Goal: Task Accomplishment & Management: Use online tool/utility

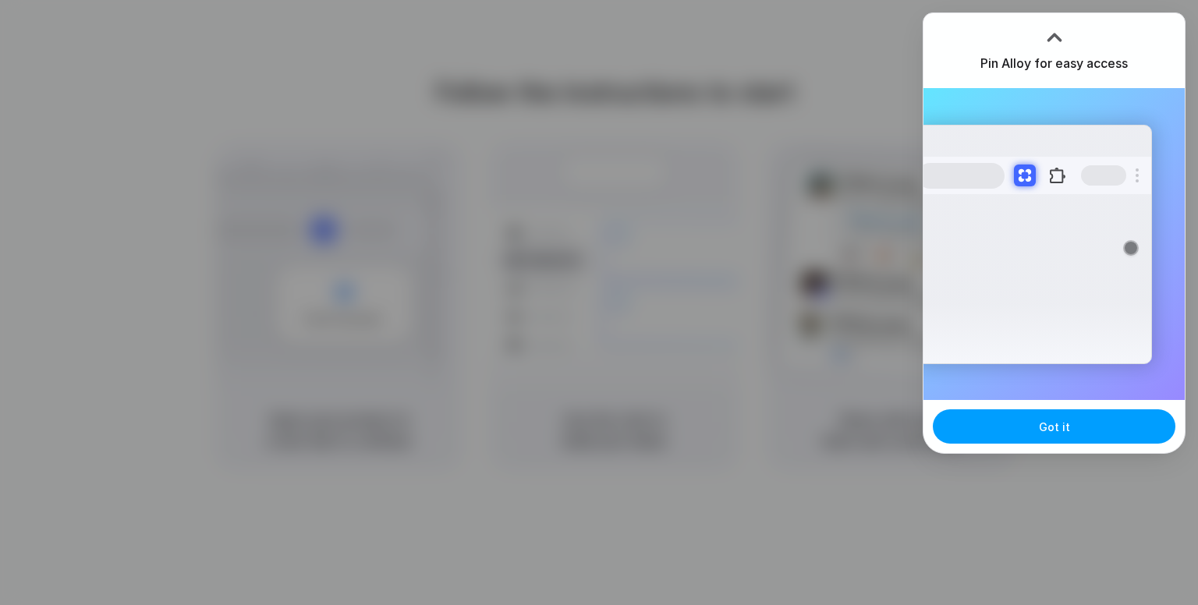
click at [1090, 432] on button "Got it" at bounding box center [1054, 426] width 243 height 34
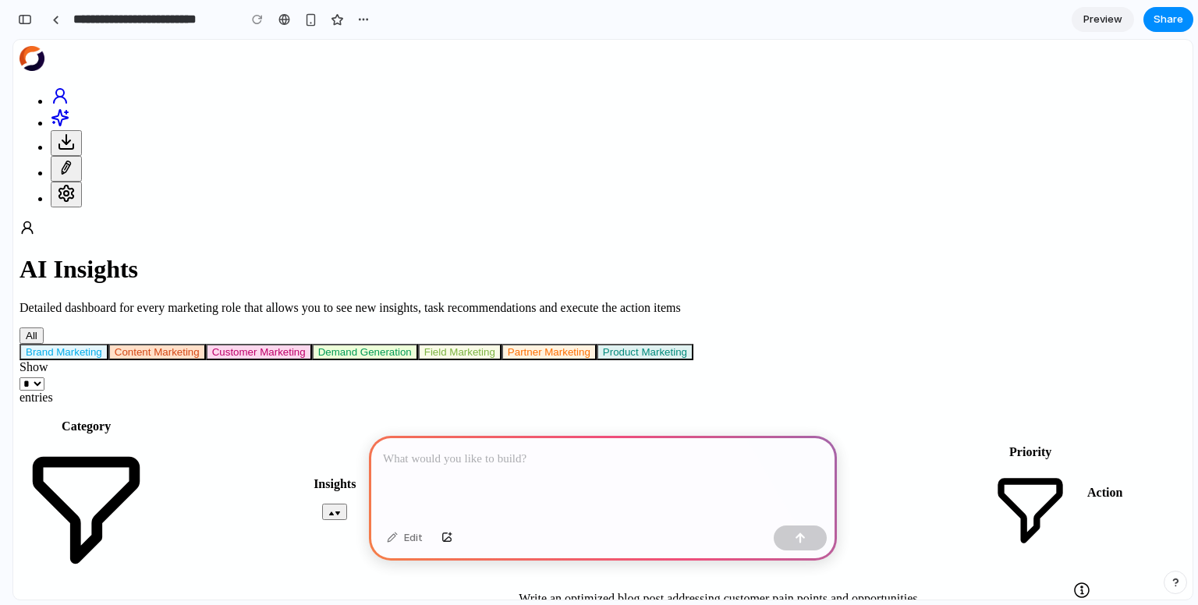
click at [514, 460] on p at bounding box center [603, 459] width 440 height 19
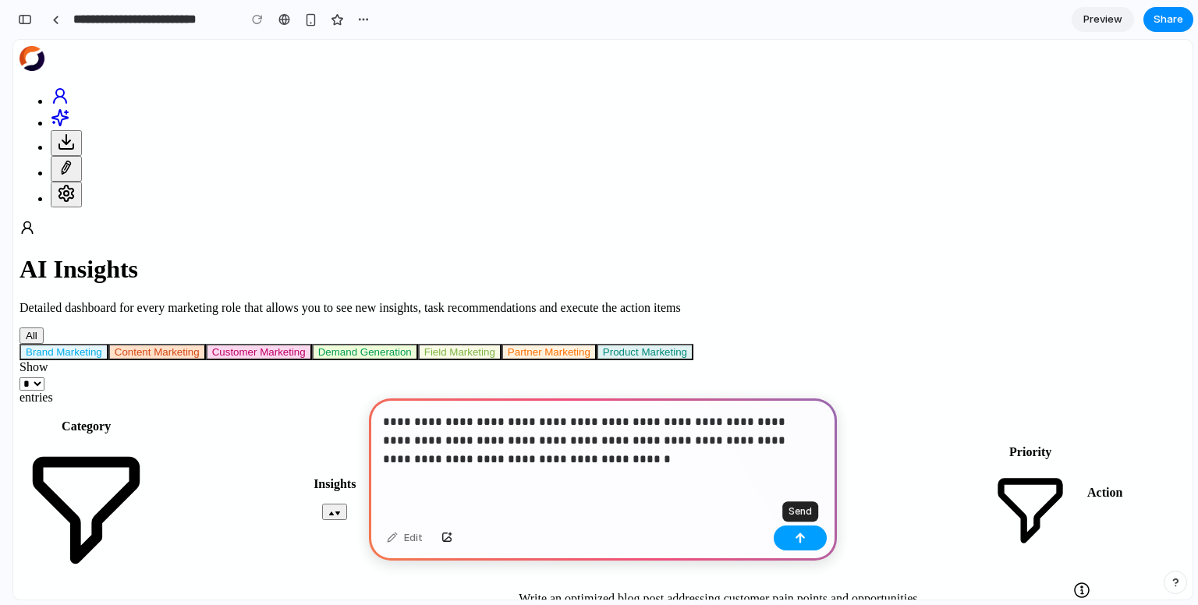
click at [810, 538] on button "button" at bounding box center [800, 538] width 53 height 25
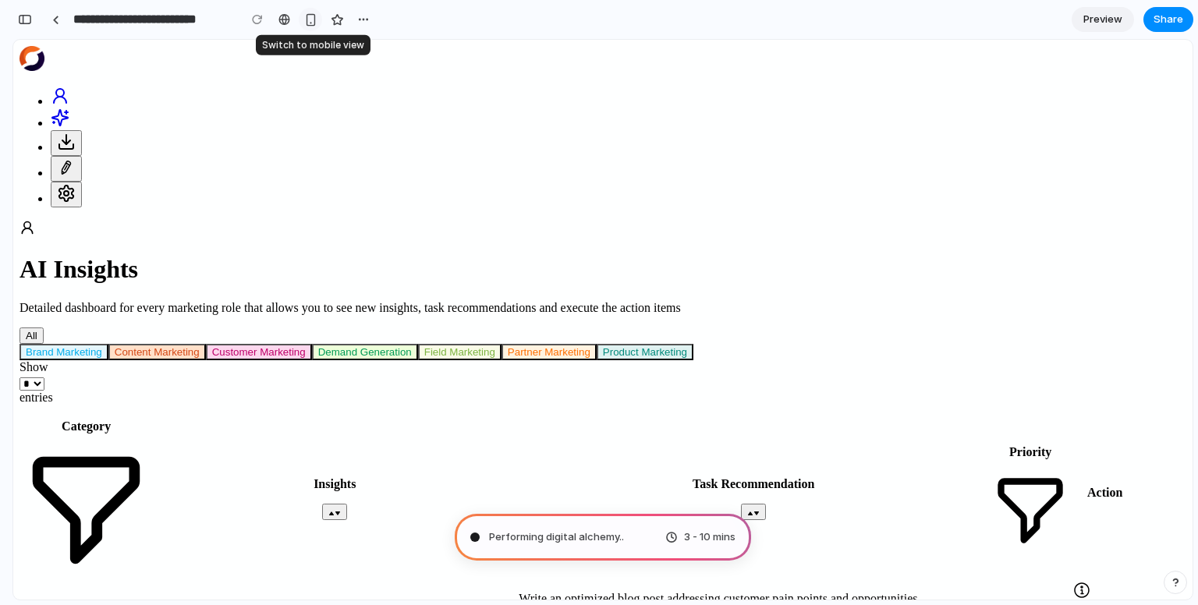
click at [313, 22] on div "button" at bounding box center [310, 19] width 13 height 13
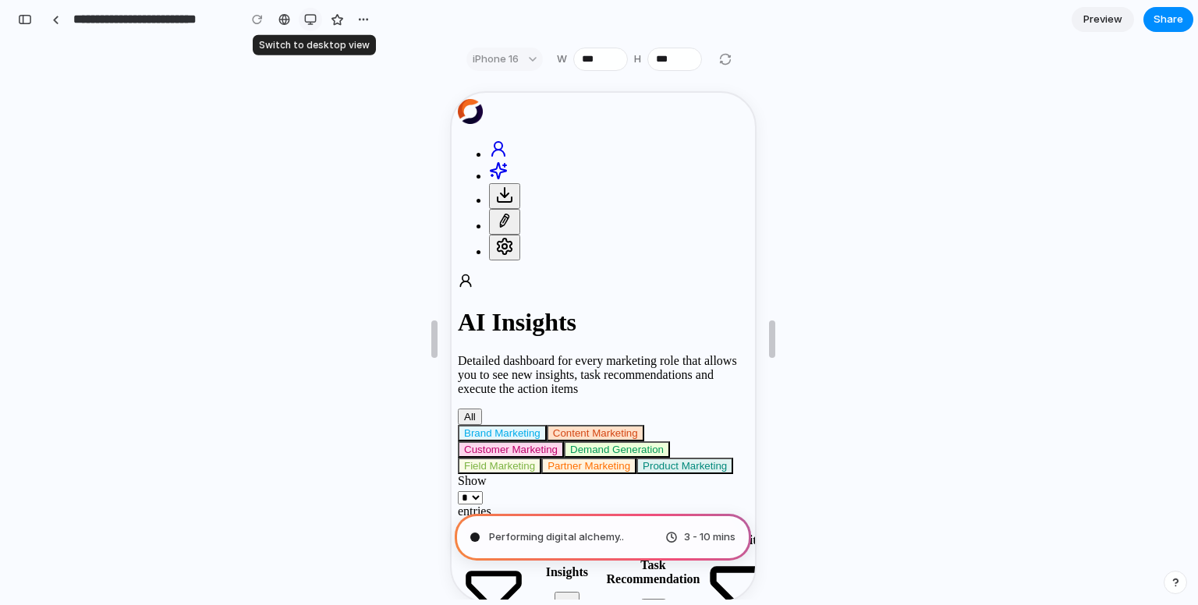
click at [313, 22] on div "button" at bounding box center [310, 19] width 12 height 12
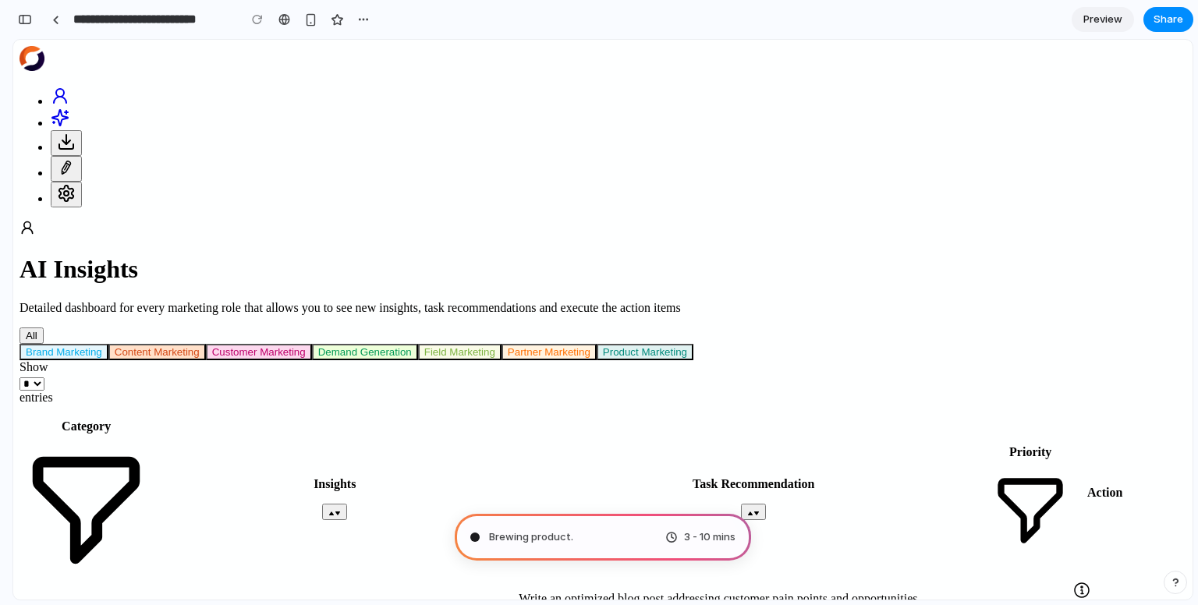
type input "**********"
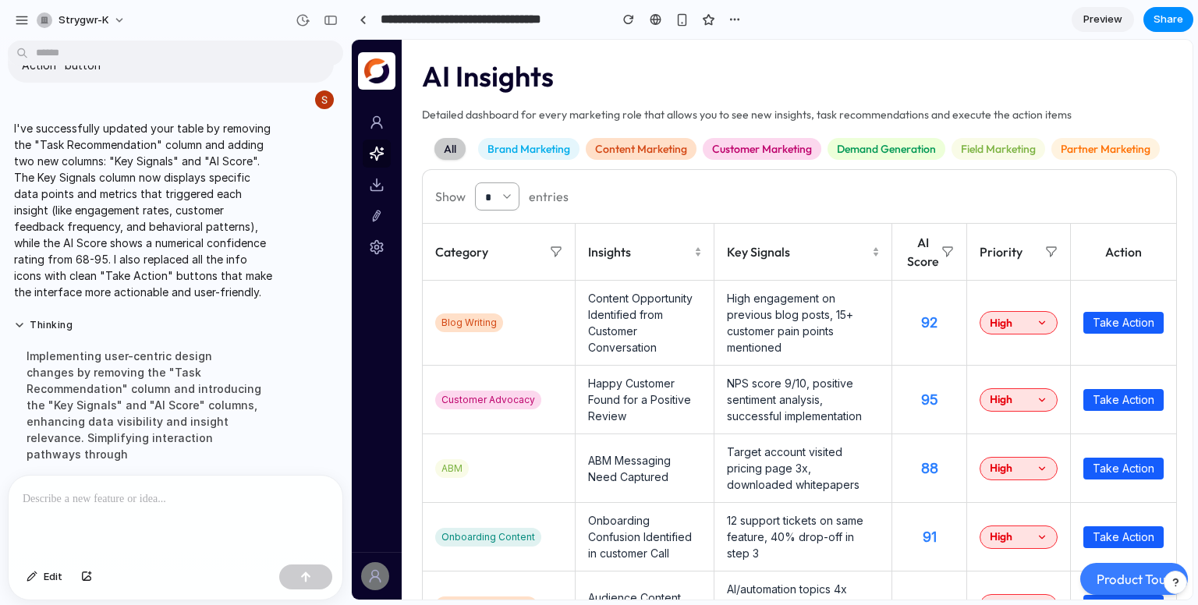
scroll to position [97, 0]
click at [1095, 20] on span "Preview" at bounding box center [1102, 20] width 39 height 16
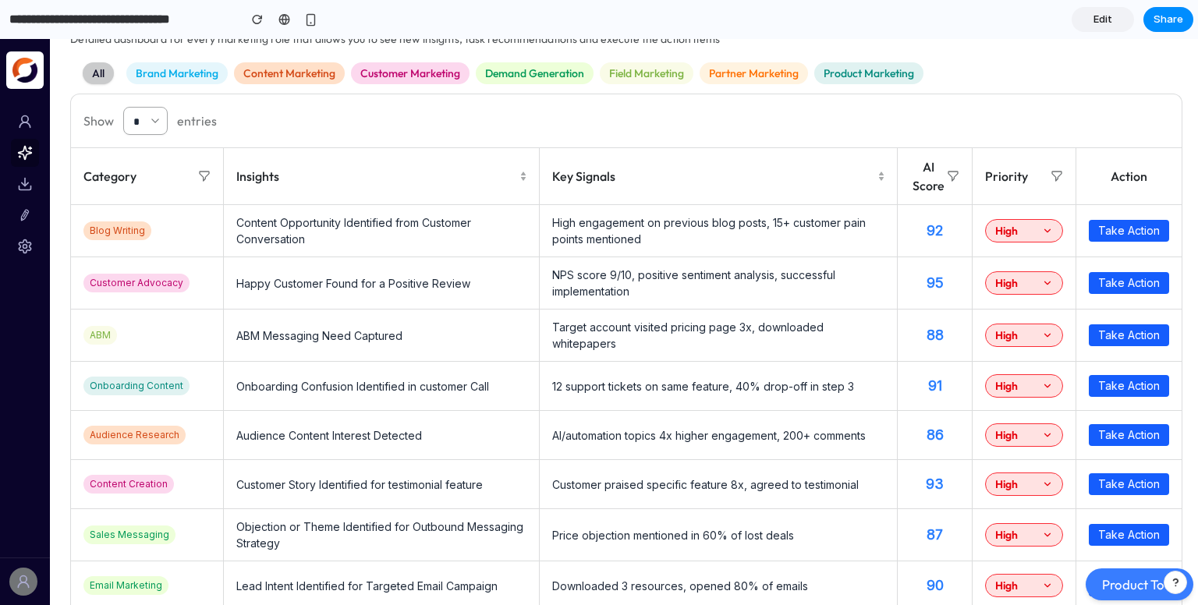
scroll to position [78, 0]
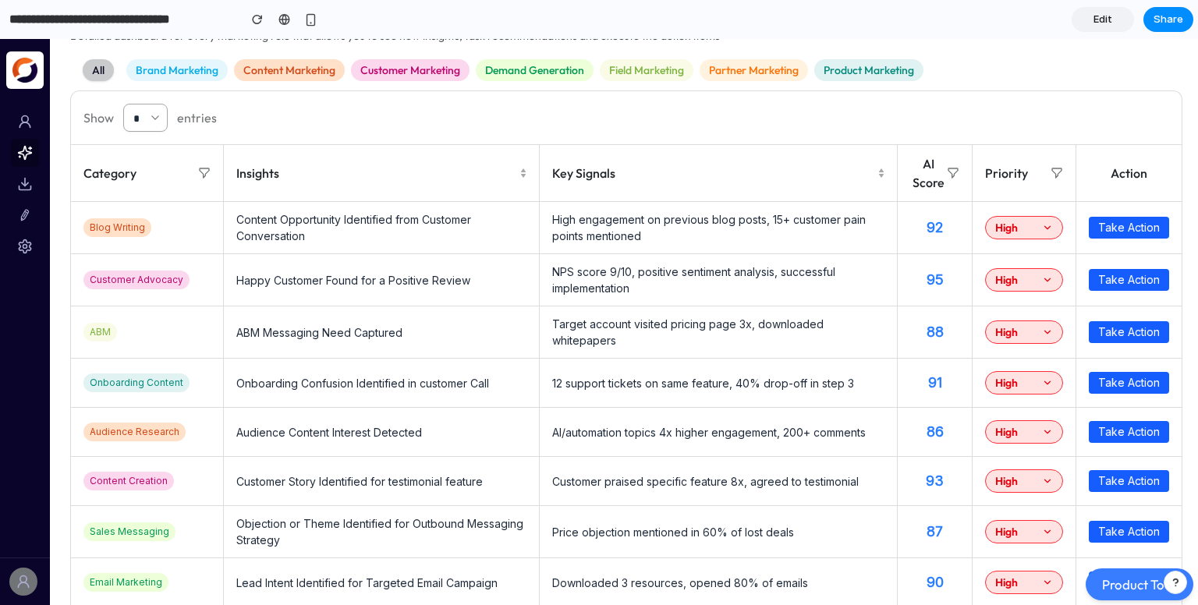
drag, startPoint x: 923, startPoint y: 285, endPoint x: 848, endPoint y: 298, distance: 76.0
click at [848, 298] on td "NPS score 9/10, positive sentiment analysis, successful implementation" at bounding box center [719, 280] width 358 height 52
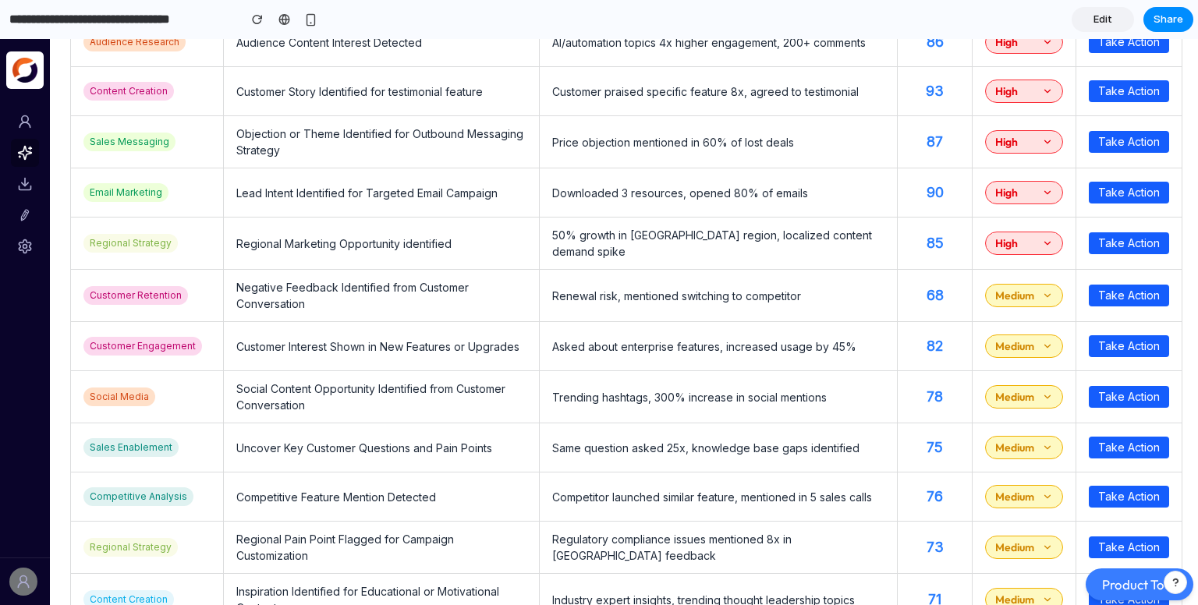
scroll to position [0, 0]
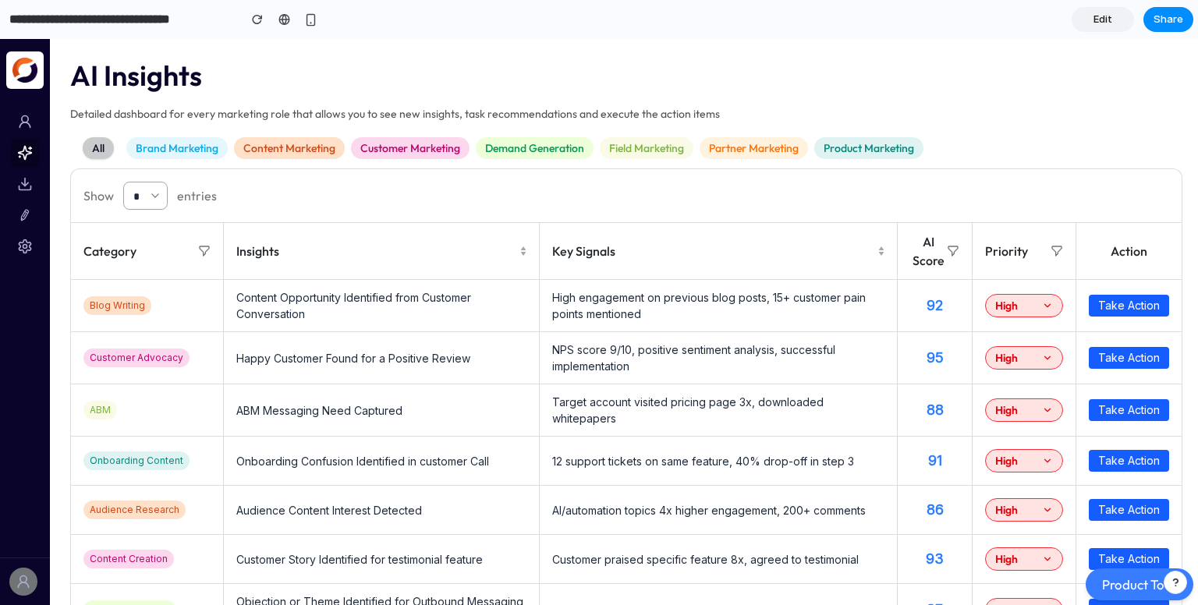
click at [620, 312] on span "High engagement on previous blog posts, 15+ customer pain points mentioned" at bounding box center [708, 306] width 313 height 30
click at [1103, 33] on section "**********" at bounding box center [596, 19] width 1193 height 39
click at [1105, 21] on span "Edit" at bounding box center [1102, 20] width 19 height 16
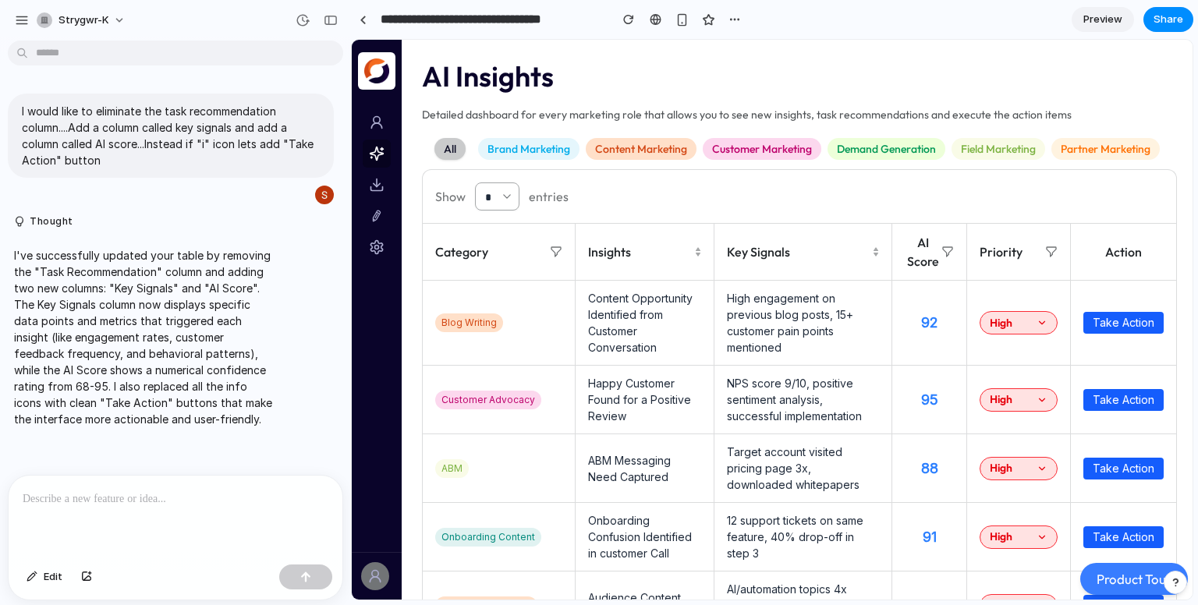
click at [192, 512] on div at bounding box center [176, 517] width 334 height 83
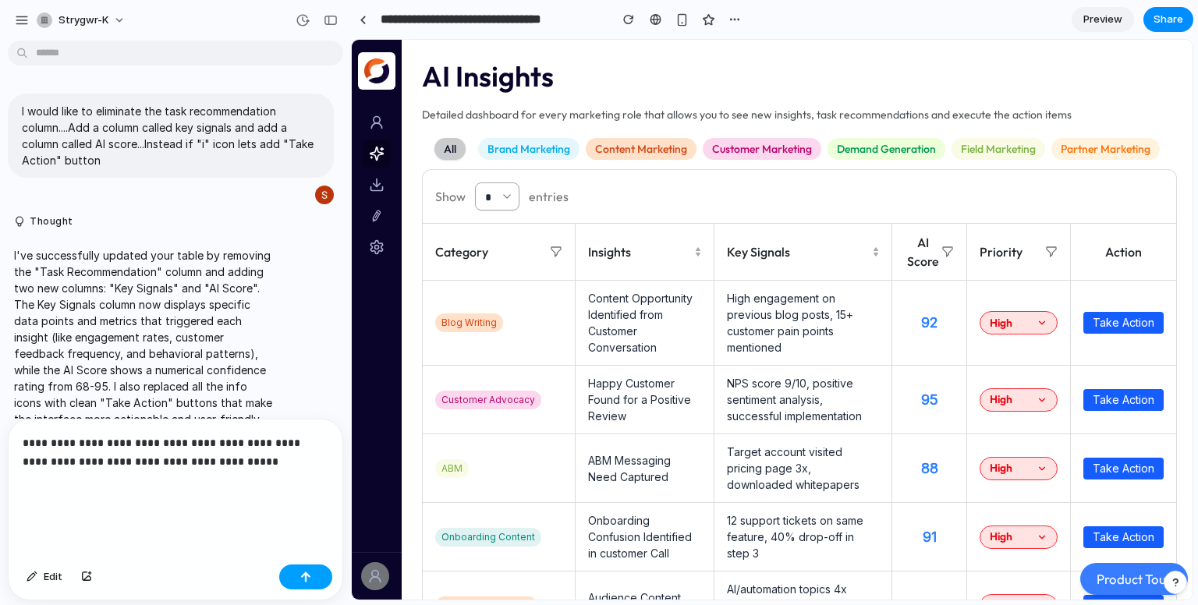
click at [310, 568] on button "button" at bounding box center [305, 577] width 53 height 25
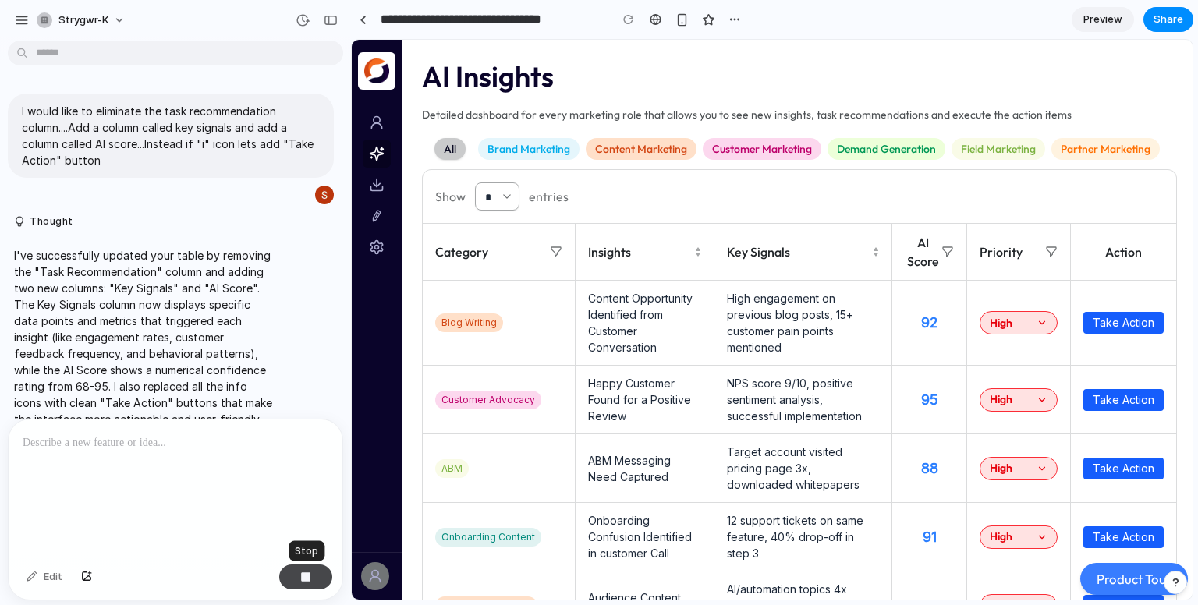
scroll to position [101, 0]
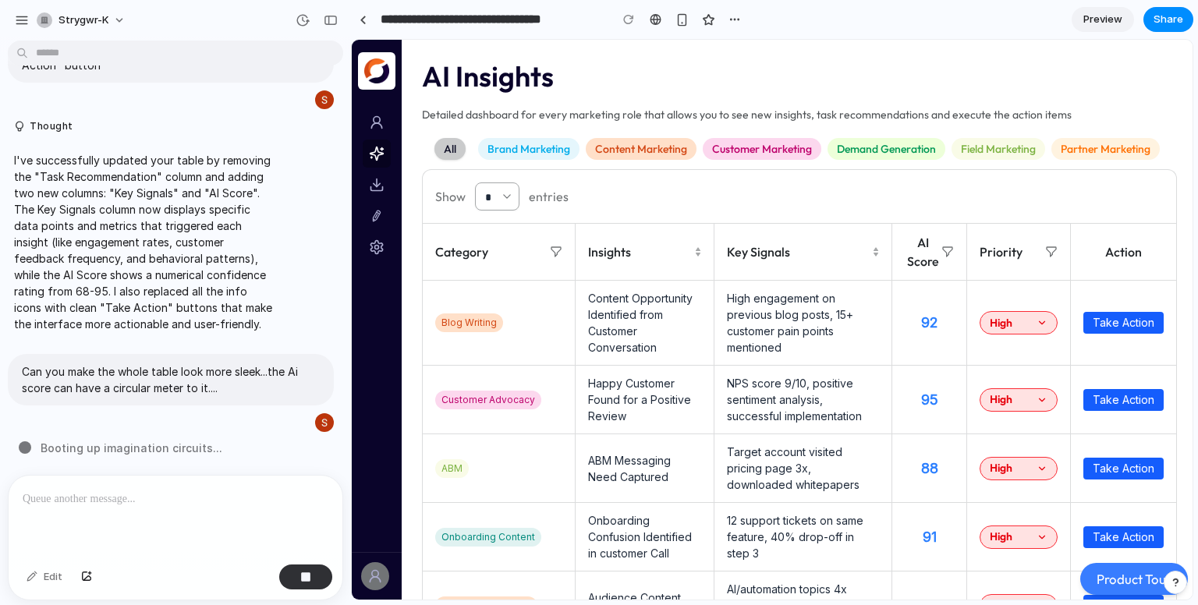
click at [1133, 324] on button "Take Action" at bounding box center [1123, 323] width 80 height 22
click at [24, 19] on div "button" at bounding box center [22, 20] width 14 height 14
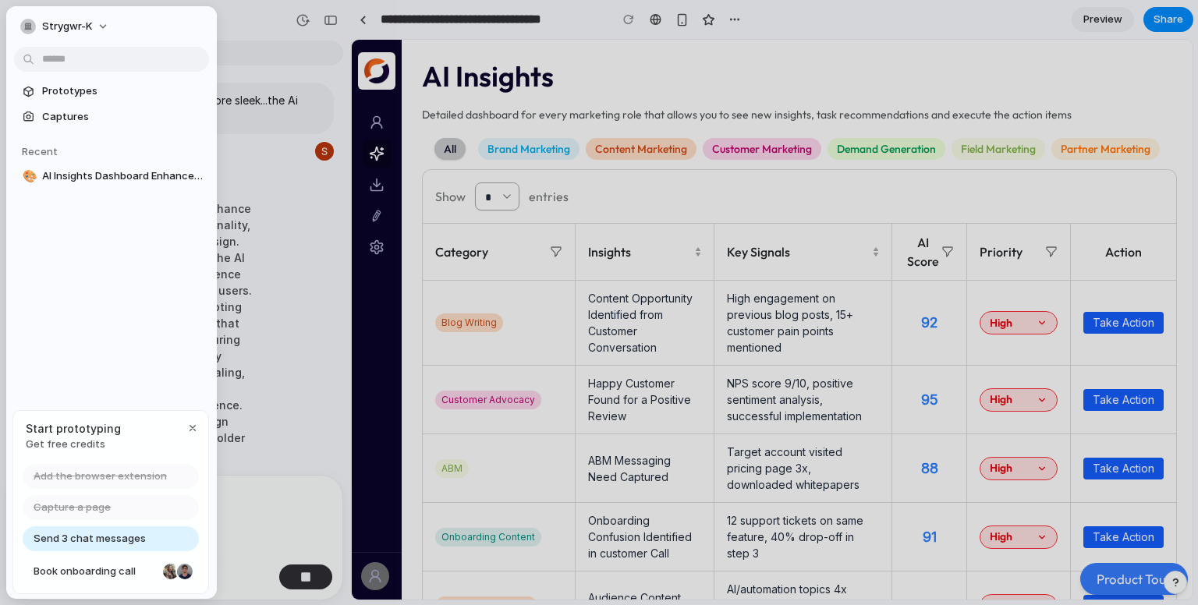
scroll to position [420, 0]
click at [24, 19] on div "button" at bounding box center [28, 27] width 16 height 16
click at [264, 44] on div "Settings Invite members Change theme Sign out" at bounding box center [599, 302] width 1198 height 605
click at [88, 26] on span "strygwr-k" at bounding box center [67, 27] width 51 height 16
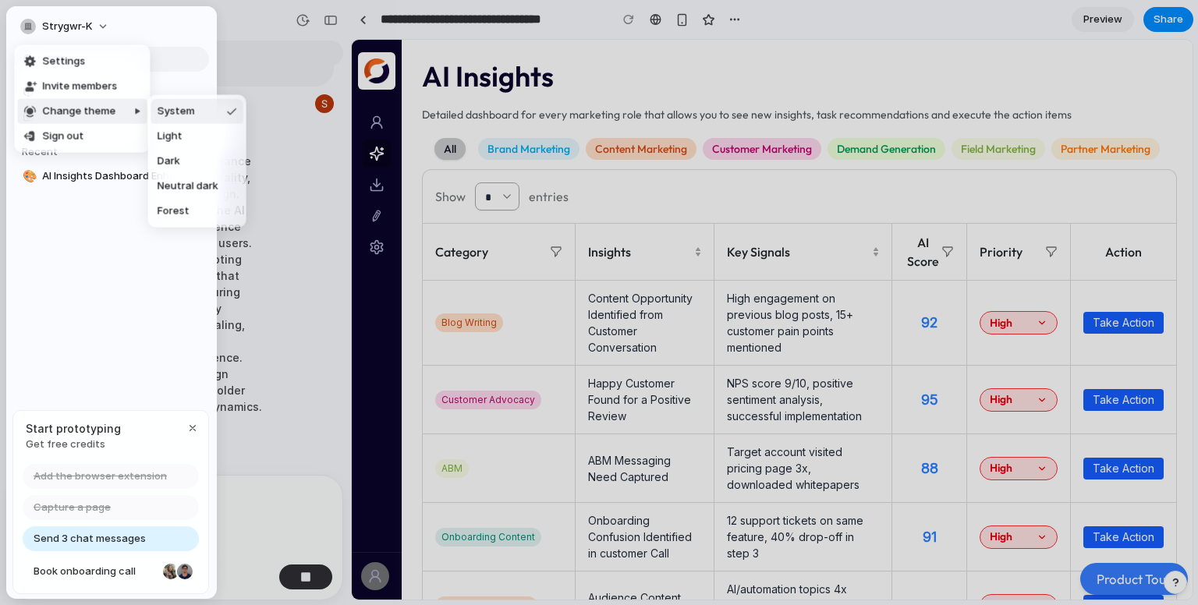
click at [103, 112] on span "Change theme" at bounding box center [78, 112] width 73 height 16
click at [121, 112] on div at bounding box center [134, 161] width 27 height 133
click at [189, 179] on span "Neutral dark" at bounding box center [188, 187] width 61 height 16
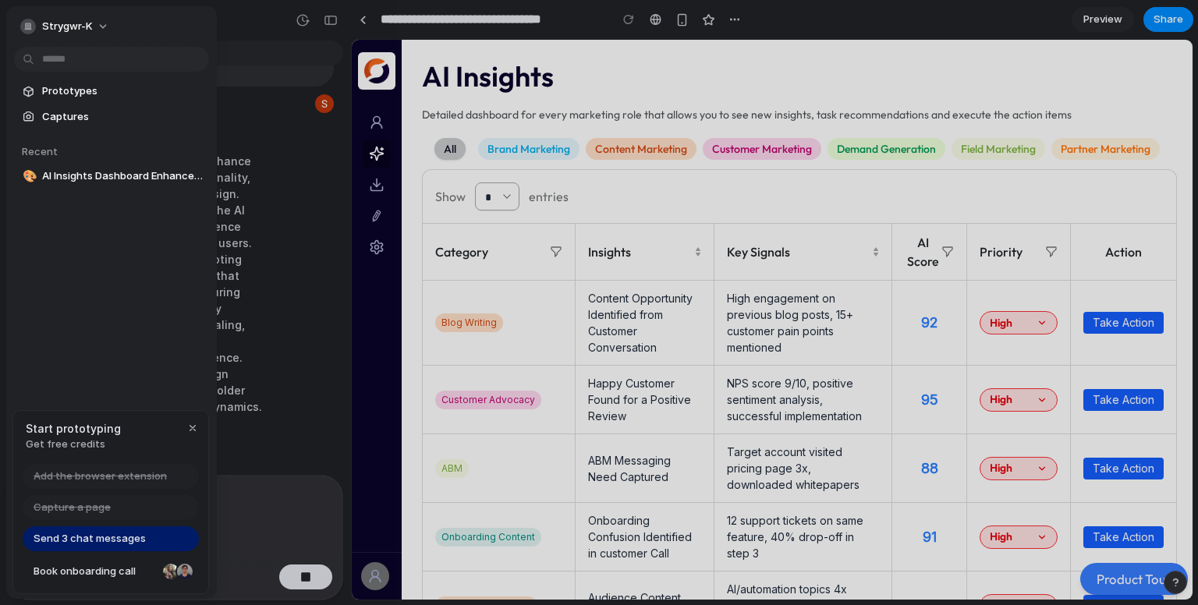
click at [295, 103] on div at bounding box center [599, 302] width 1198 height 605
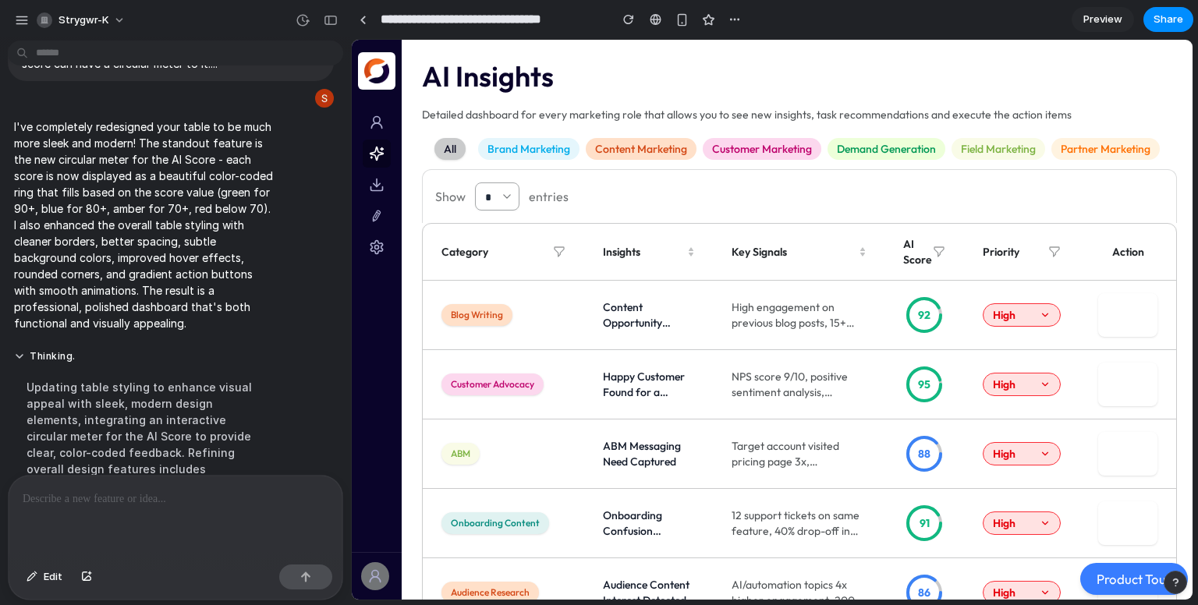
scroll to position [599, 0]
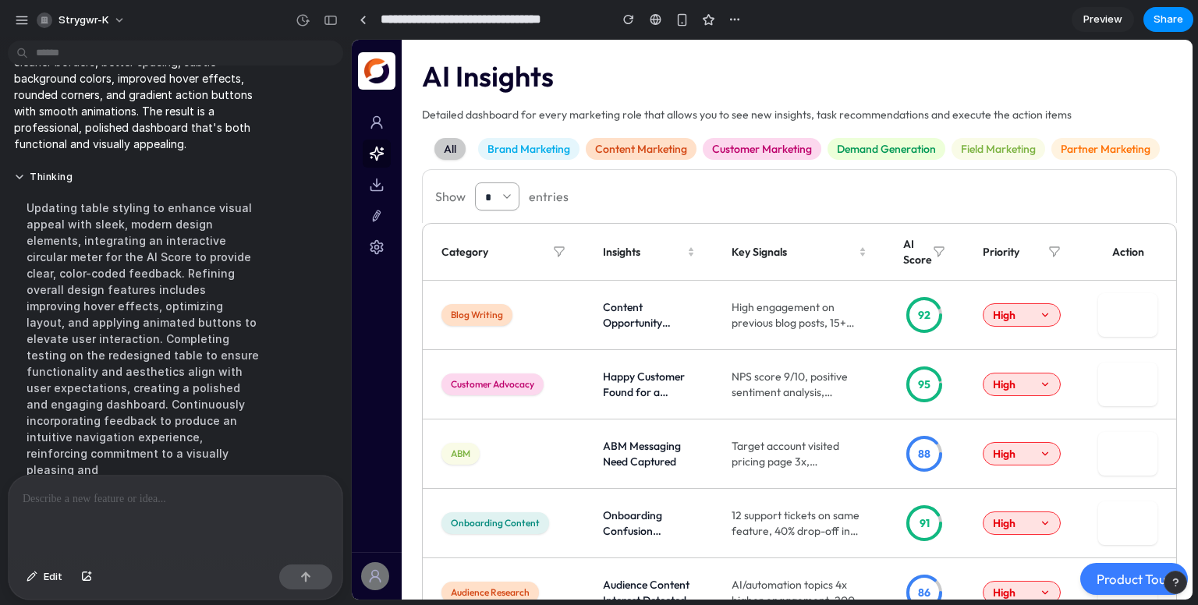
click at [1114, 10] on link "Preview" at bounding box center [1102, 19] width 62 height 25
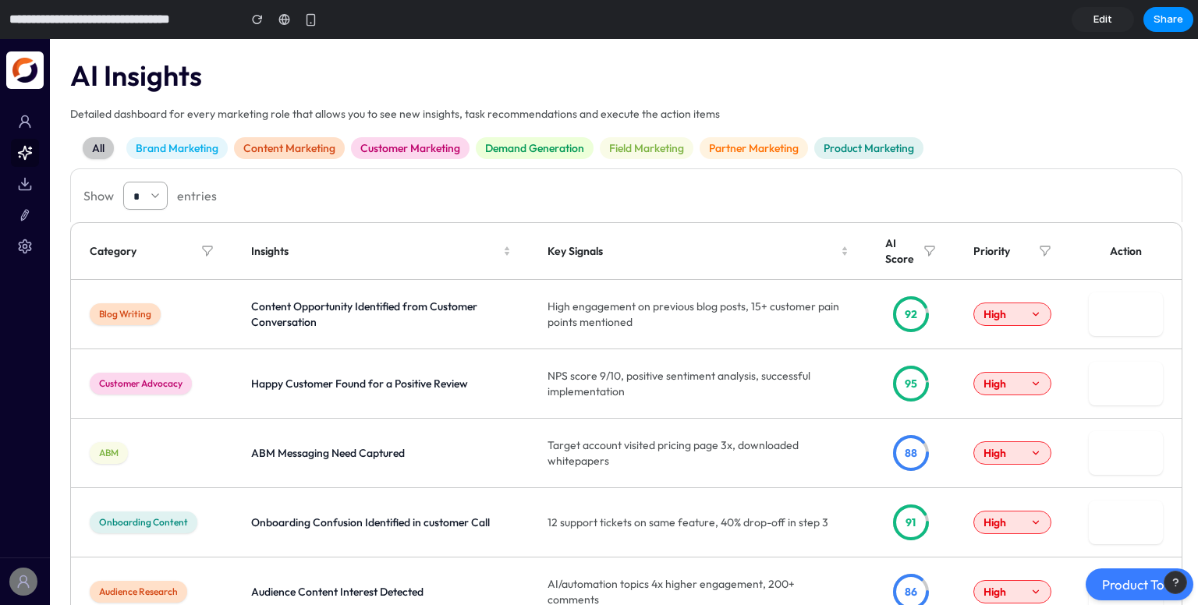
click at [1111, 316] on button "Take Action" at bounding box center [1126, 314] width 74 height 44
click at [1025, 319] on button "High" at bounding box center [1012, 314] width 78 height 23
click at [1089, 312] on button "Take Action" at bounding box center [1126, 314] width 74 height 44
click at [1107, 19] on span "Edit" at bounding box center [1102, 20] width 19 height 16
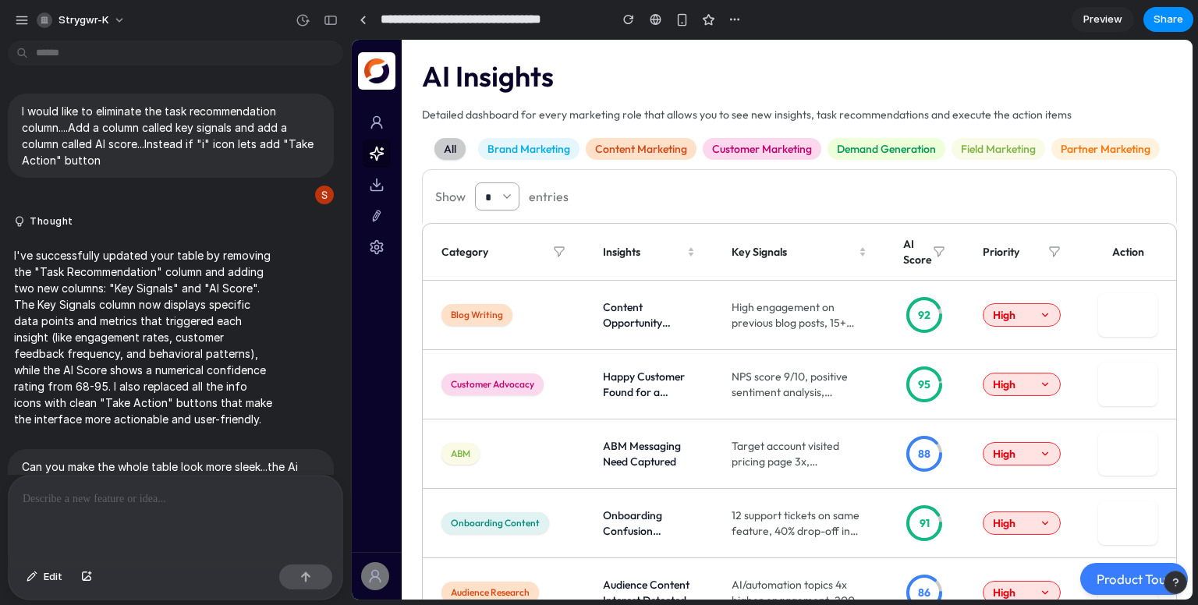
scroll to position [329, 0]
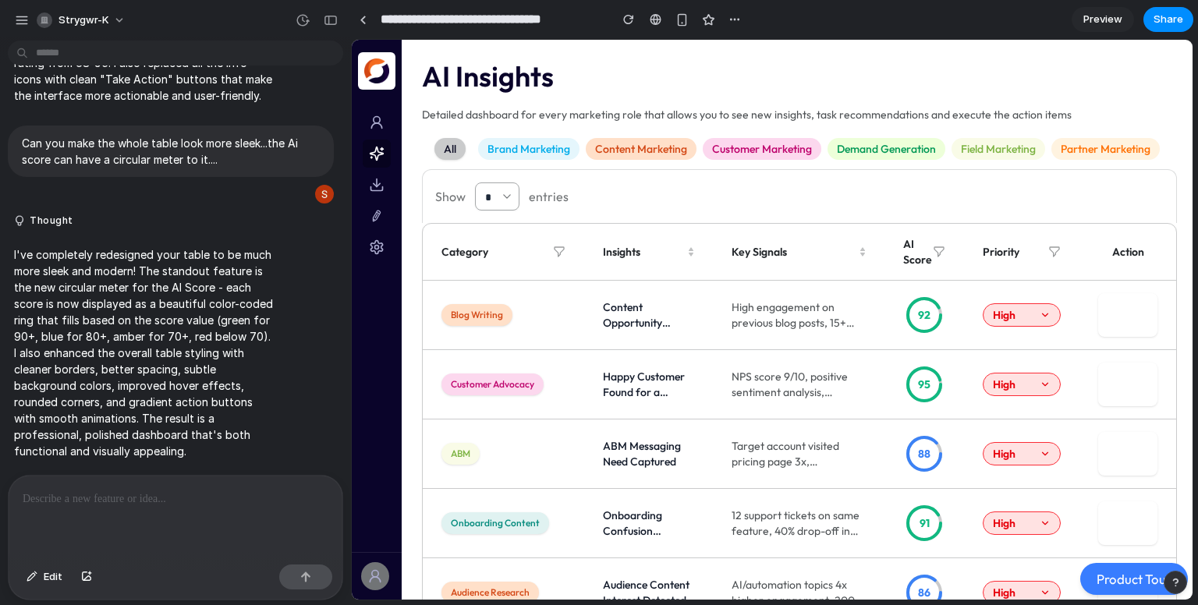
click at [210, 504] on div at bounding box center [176, 517] width 334 height 83
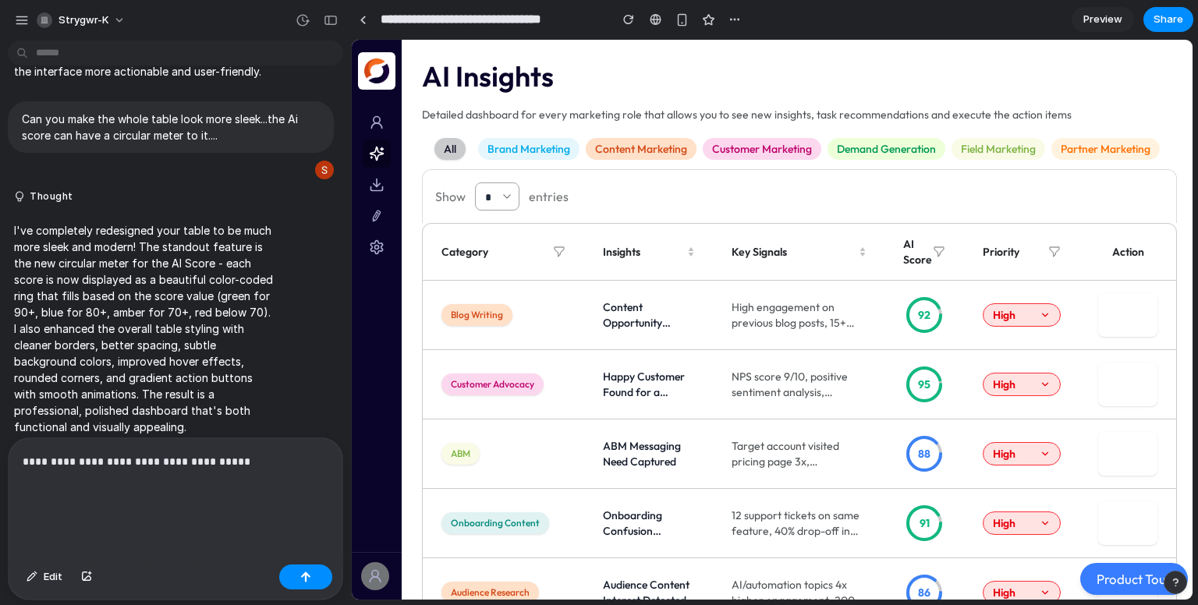
scroll to position [367, 0]
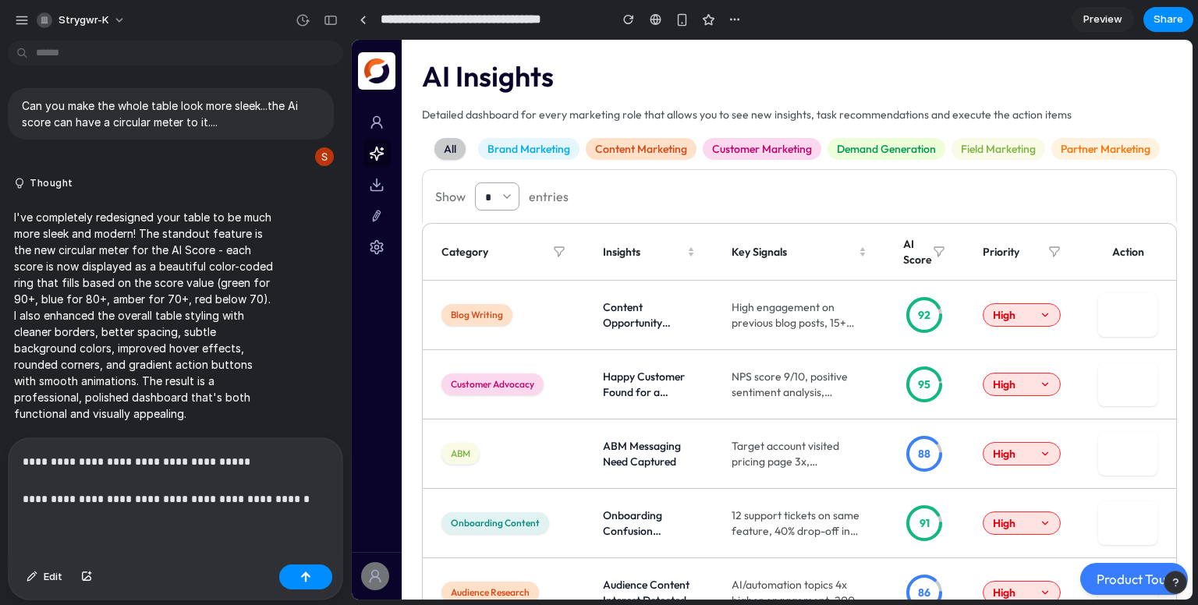
click at [1114, 24] on span "Preview" at bounding box center [1102, 20] width 39 height 16
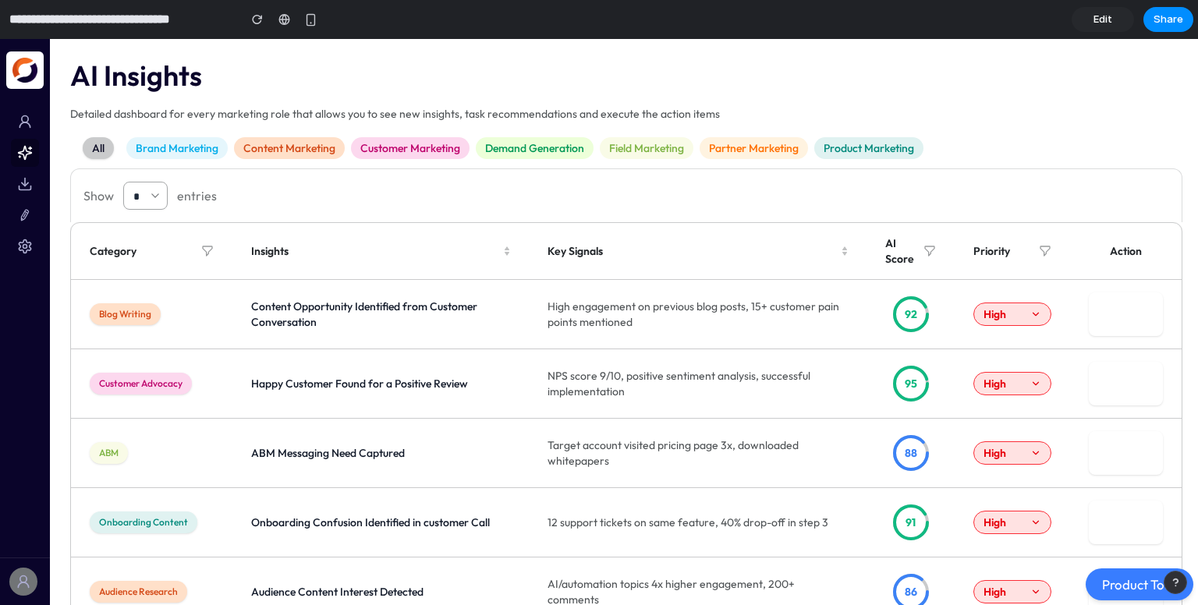
click at [350, 306] on span "Content Opportunity Identified from Customer Conversation" at bounding box center [380, 314] width 259 height 31
click at [1107, 26] on span "Edit" at bounding box center [1102, 20] width 19 height 16
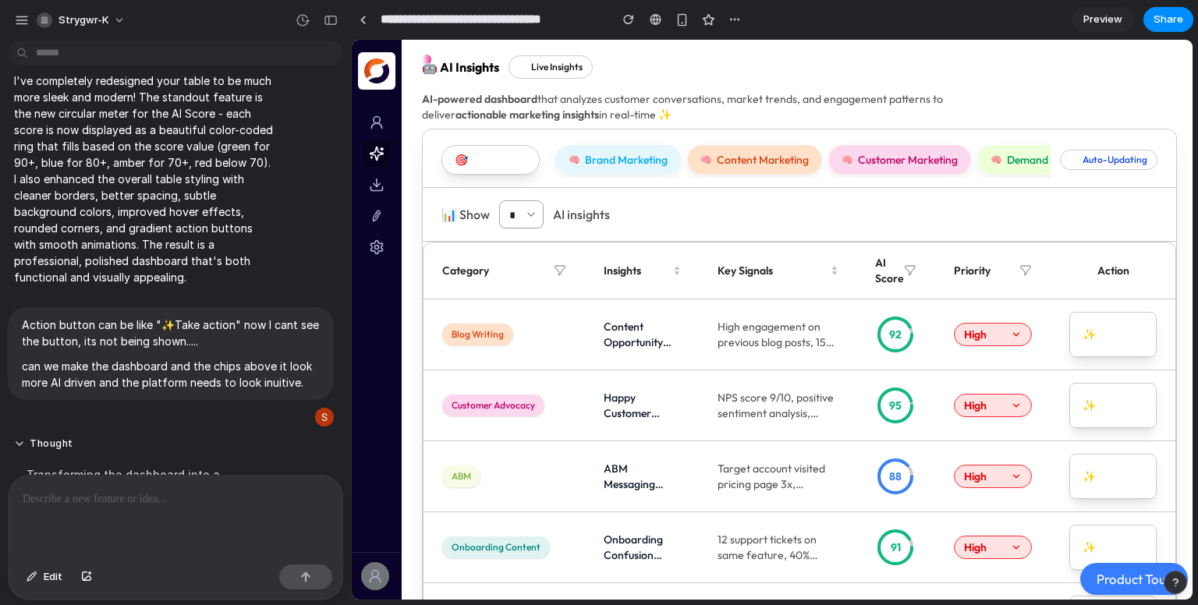
scroll to position [1220, 0]
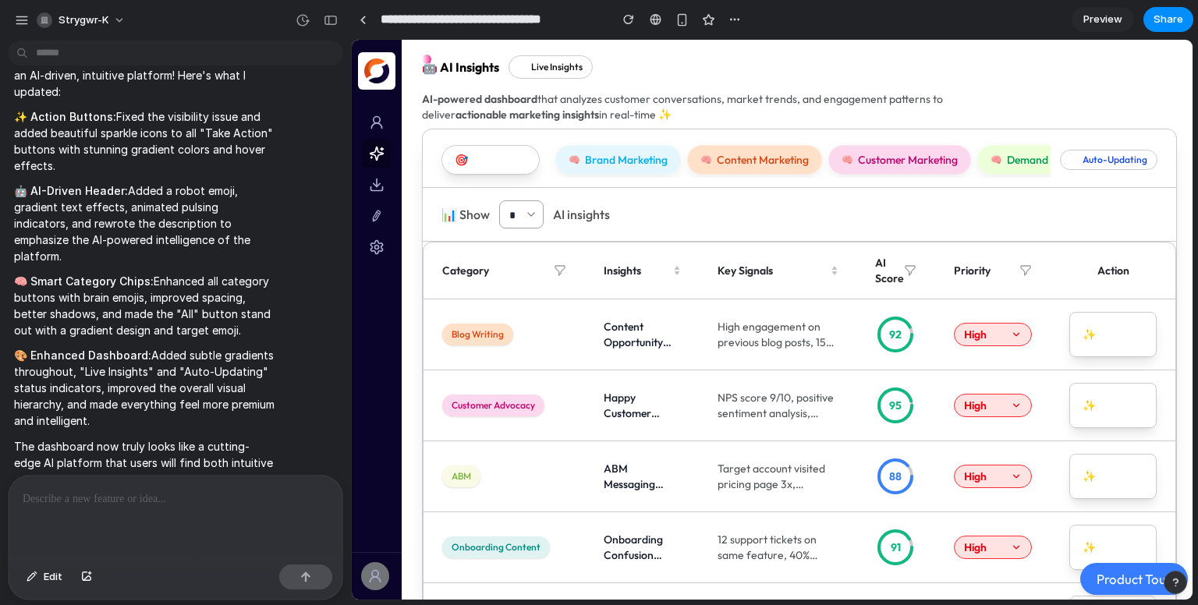
click at [491, 162] on button "🎯 All Insights" at bounding box center [490, 160] width 98 height 30
click at [1095, 16] on span "Preview" at bounding box center [1102, 20] width 39 height 16
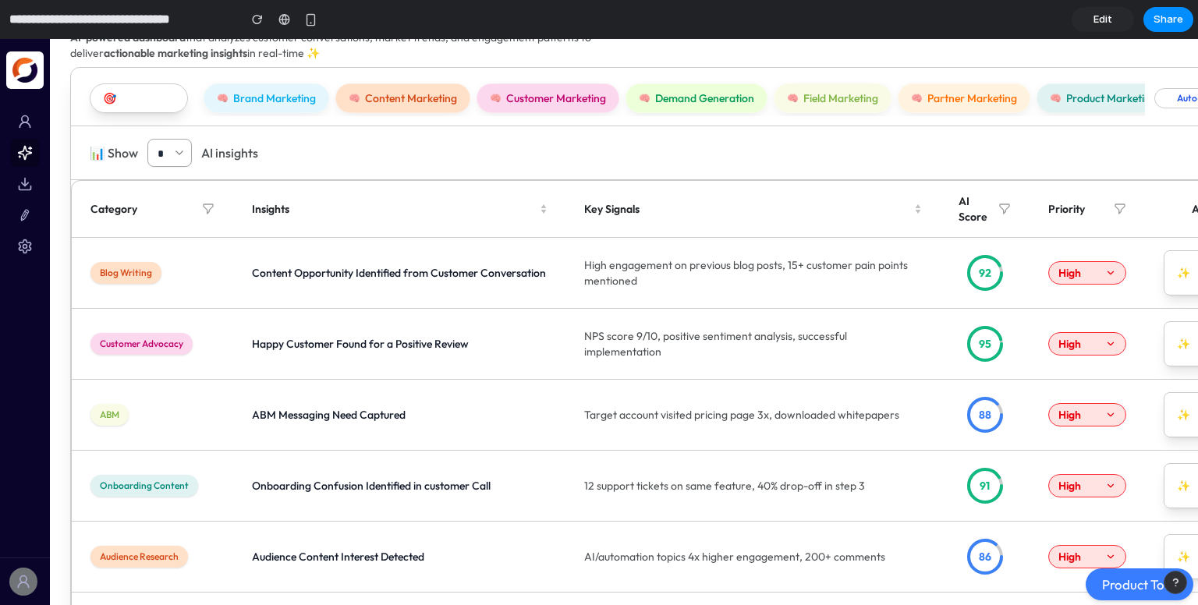
scroll to position [75, 0]
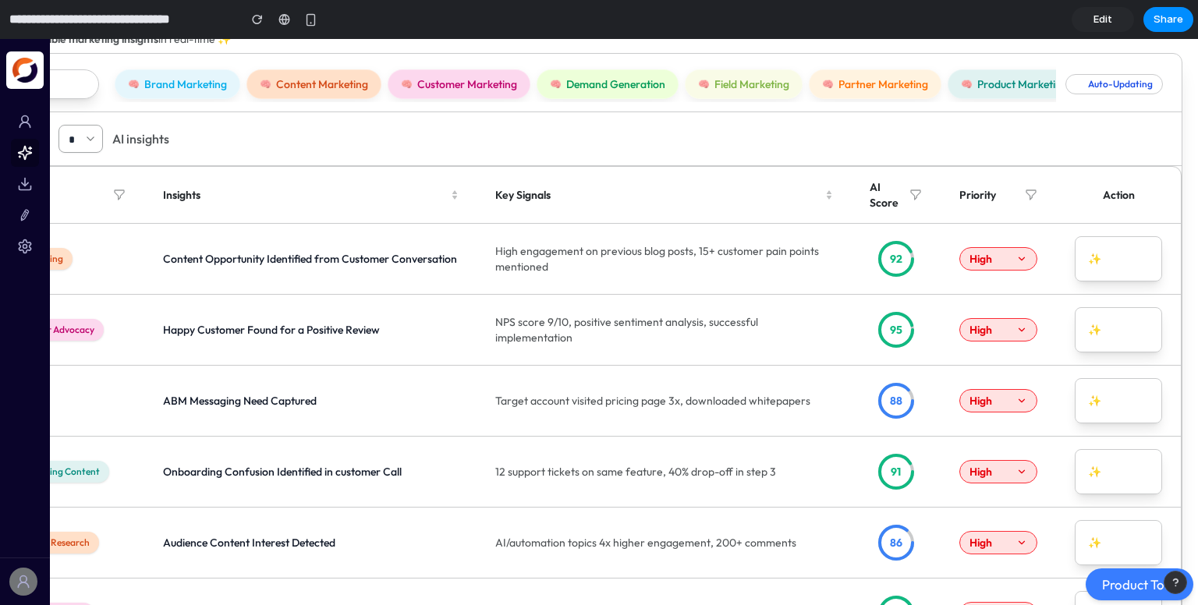
click at [1093, 335] on span "✨ Take Action" at bounding box center [1118, 329] width 61 height 31
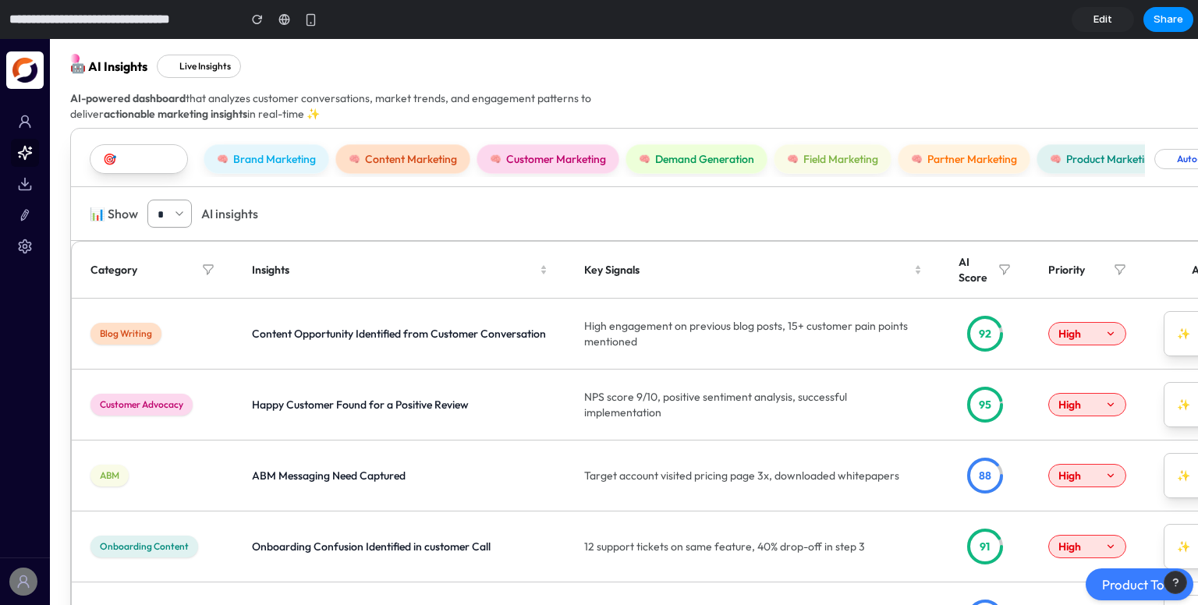
scroll to position [0, 0]
click at [816, 161] on span "Field Marketing" at bounding box center [840, 159] width 75 height 16
